Goal: Task Accomplishment & Management: Use online tool/utility

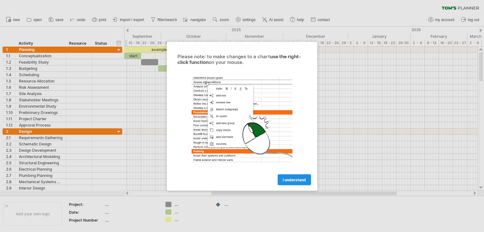
click at [294, 177] on link "I understand" at bounding box center [294, 179] width 33 height 11
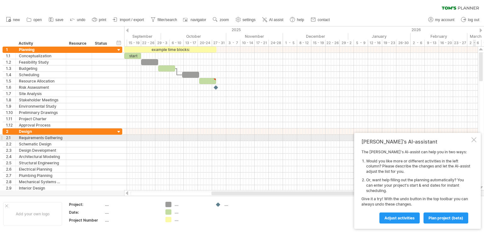
click at [476, 138] on div at bounding box center [474, 139] width 5 height 5
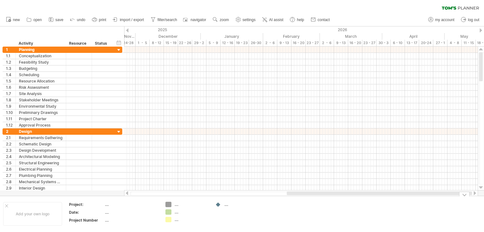
drag, startPoint x: 314, startPoint y: 195, endPoint x: 468, endPoint y: 196, distance: 154.2
click at [468, 196] on body "progress(100%) Trying to reach [DOMAIN_NAME] Connected again... 0% clear filter…" at bounding box center [242, 117] width 484 height 234
drag, startPoint x: 353, startPoint y: 196, endPoint x: 302, endPoint y: 194, distance: 50.8
click at [302, 194] on div "Trying to reach [DOMAIN_NAME] Connected again... 0% clear filter new 1" at bounding box center [242, 116] width 484 height 232
drag, startPoint x: 304, startPoint y: 193, endPoint x: 288, endPoint y: 192, distance: 16.1
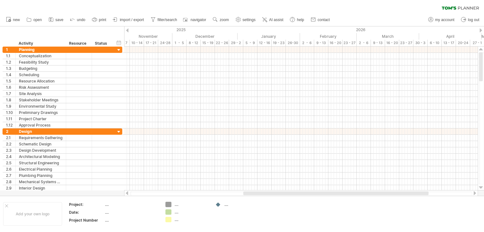
click at [288, 192] on div at bounding box center [335, 194] width 185 height 4
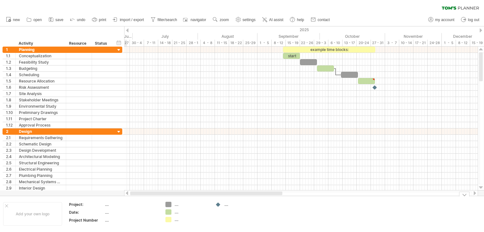
drag, startPoint x: 291, startPoint y: 193, endPoint x: 101, endPoint y: 193, distance: 190.5
click at [123, 200] on div "Trying to reach [DOMAIN_NAME] Connected again... 0% clear filter new 1" at bounding box center [242, 116] width 484 height 232
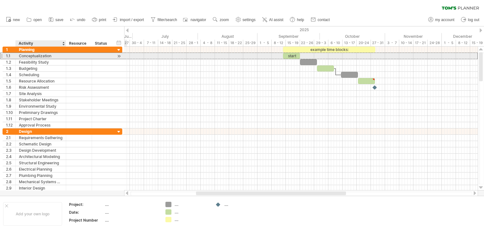
click at [32, 56] on div "Conceptualization" at bounding box center [41, 56] width 44 height 6
drag, startPoint x: 56, startPoint y: 55, endPoint x: 4, endPoint y: 58, distance: 51.5
click at [4, 58] on div "**********" at bounding box center [63, 56] width 120 height 7
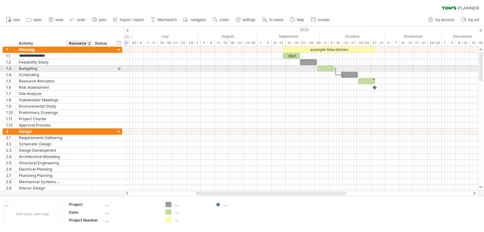
click at [80, 70] on div at bounding box center [78, 69] width 19 height 6
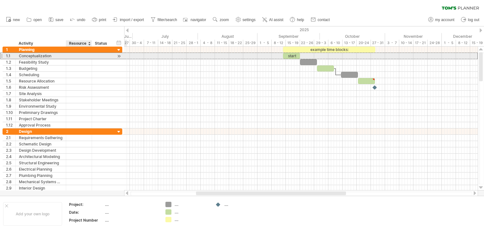
click at [71, 57] on div at bounding box center [78, 56] width 19 height 6
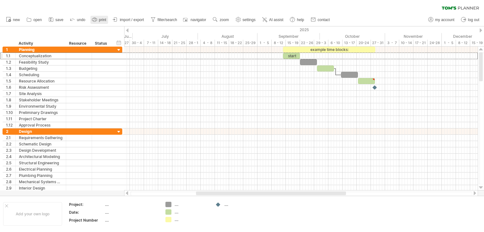
click at [98, 19] on icon at bounding box center [94, 19] width 6 height 6
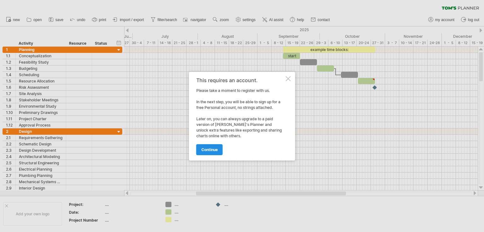
click at [202, 153] on link "continue" at bounding box center [209, 149] width 26 height 11
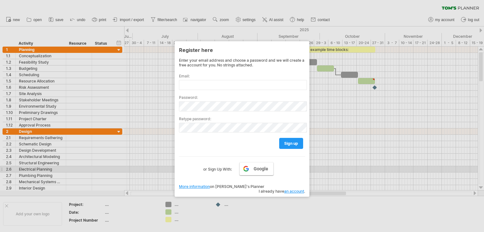
click at [266, 167] on span "Google" at bounding box center [261, 169] width 15 height 5
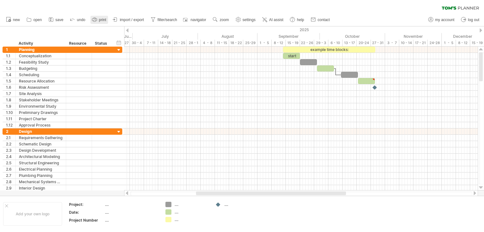
click at [102, 19] on span "print" at bounding box center [102, 20] width 7 height 4
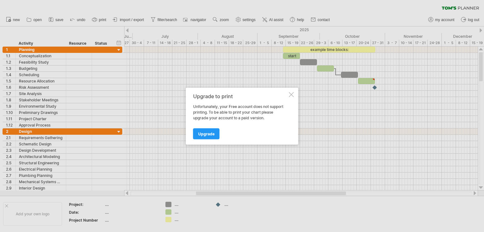
click at [294, 93] on div "Upgrade to print Unfortunately, your Free account does not support printing. To…" at bounding box center [242, 116] width 113 height 57
click at [294, 94] on div "Upgrade to print Unfortunately, your Free account does not support printing. To…" at bounding box center [242, 116] width 113 height 57
click at [291, 94] on div at bounding box center [291, 94] width 5 height 5
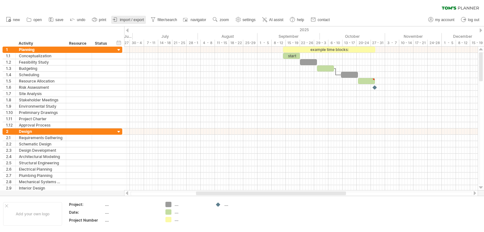
click at [138, 20] on span "import / export" at bounding box center [132, 20] width 24 height 4
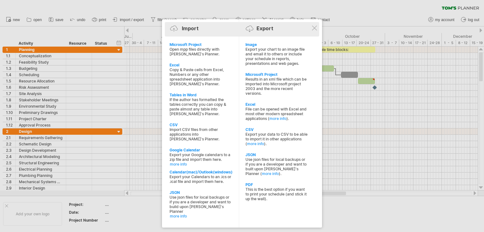
click at [223, 29] on div "Import Export" at bounding box center [242, 29] width 151 height 9
click at [247, 29] on div at bounding box center [251, 31] width 10 height 11
click at [178, 28] on div at bounding box center [176, 31] width 10 height 11
click at [252, 26] on div at bounding box center [252, 31] width 10 height 11
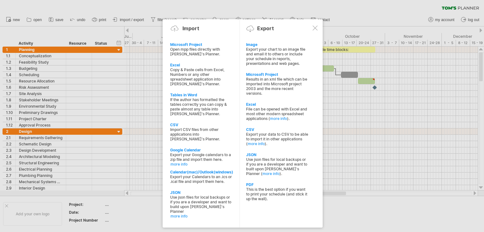
click at [313, 26] on div at bounding box center [315, 28] width 5 height 5
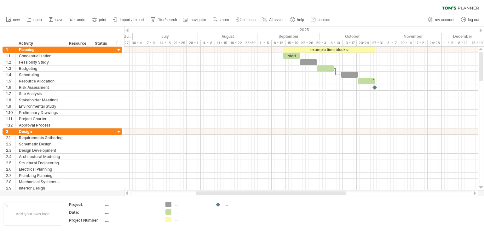
click at [69, 20] on ul "new open" at bounding box center [168, 19] width 330 height 13
click at [63, 19] on span "save" at bounding box center [60, 20] width 8 height 4
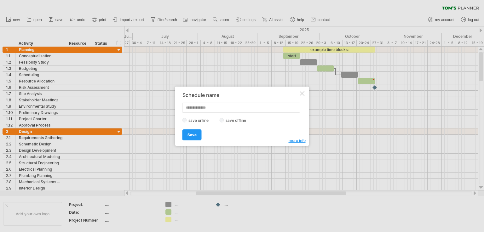
click at [305, 96] on div "Schedule name save online save offline more info Save Save Save schedules onlin…" at bounding box center [242, 116] width 134 height 59
click at [305, 93] on div "Schedule name save online save offline more info Save Save Save schedules onlin…" at bounding box center [242, 116] width 134 height 59
click at [301, 94] on div at bounding box center [302, 93] width 5 height 5
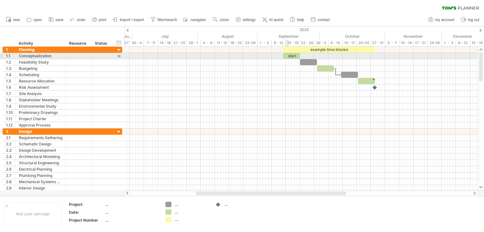
click at [289, 56] on div "start" at bounding box center [291, 56] width 17 height 6
click at [73, 57] on div at bounding box center [78, 56] width 19 height 6
click at [139, 18] on span "import / export" at bounding box center [132, 20] width 24 height 4
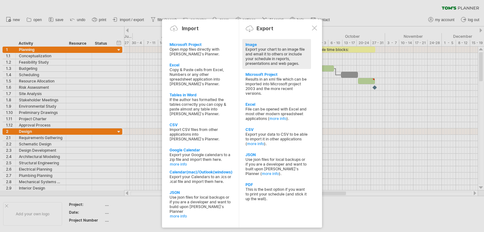
click at [280, 48] on div "Export your chart to an image file and email it to others or include your sched…" at bounding box center [277, 56] width 62 height 19
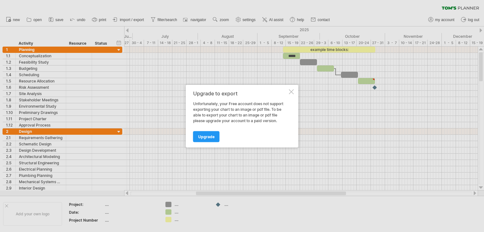
click at [208, 137] on span "Upgrade" at bounding box center [206, 136] width 16 height 5
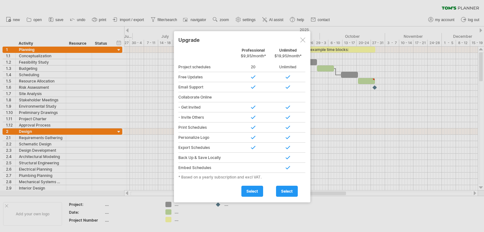
click at [302, 38] on div at bounding box center [303, 40] width 5 height 5
